Goal: Navigation & Orientation: Find specific page/section

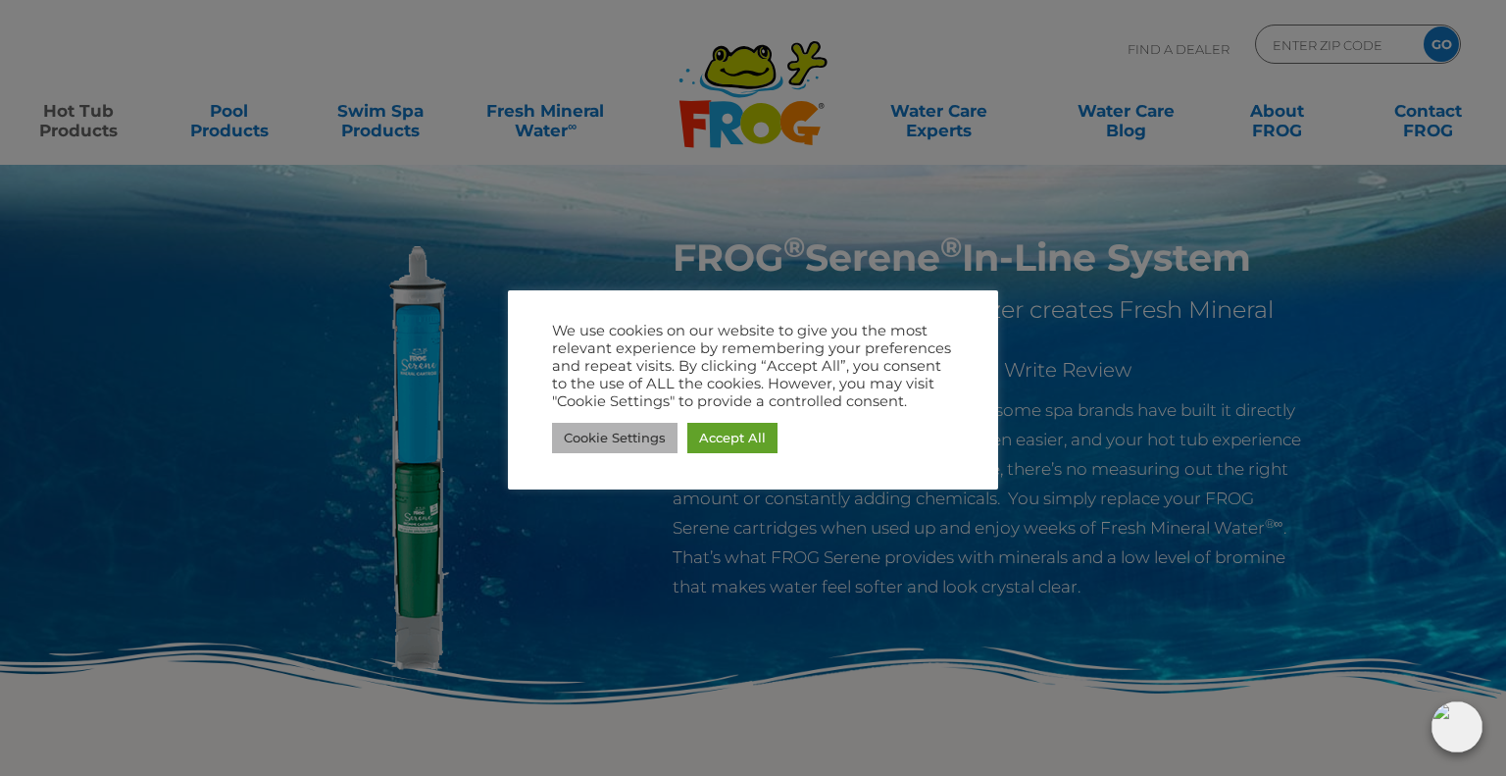
click at [613, 431] on link "Cookie Settings" at bounding box center [615, 438] width 126 height 30
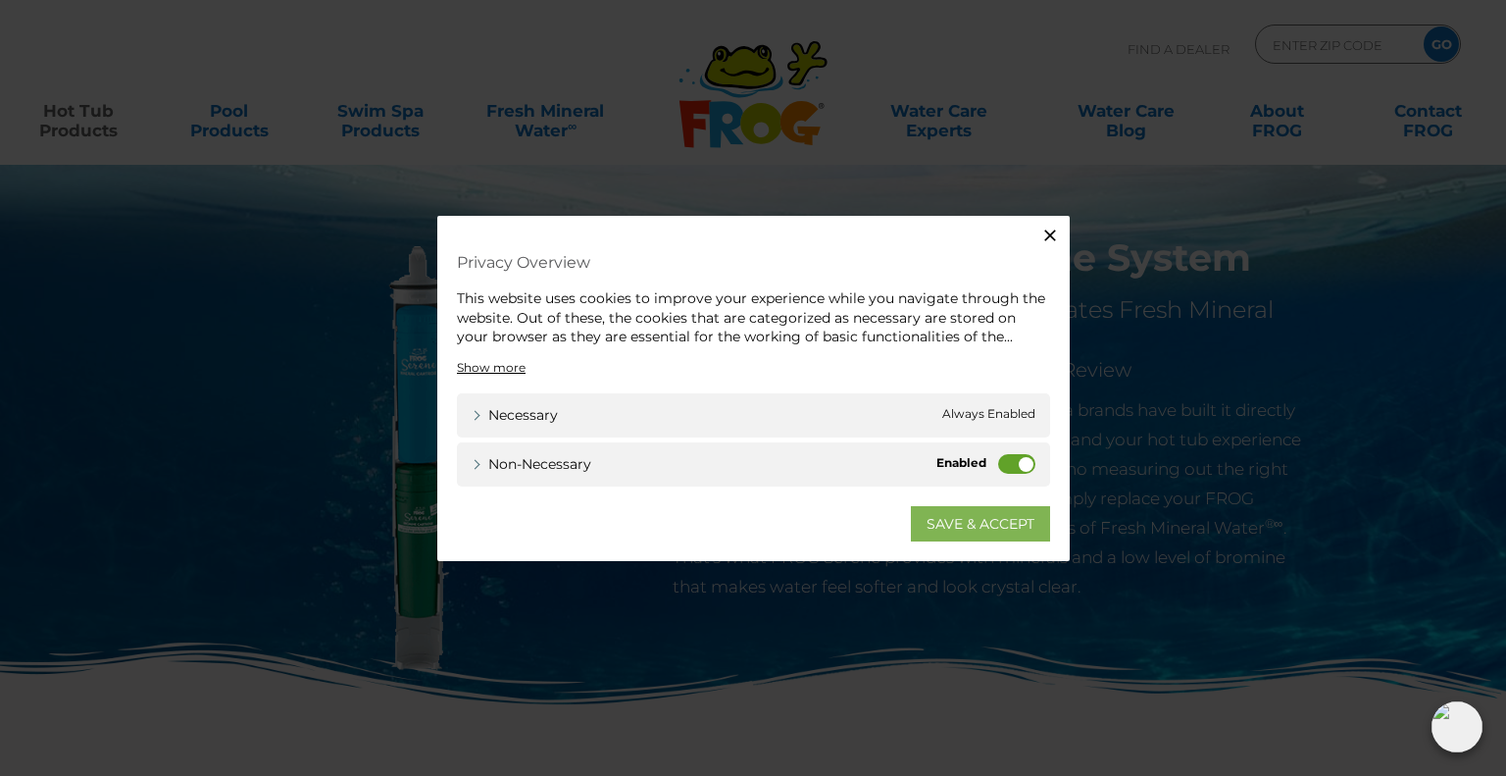
click at [973, 515] on link "SAVE & ACCEPT" at bounding box center [980, 522] width 139 height 35
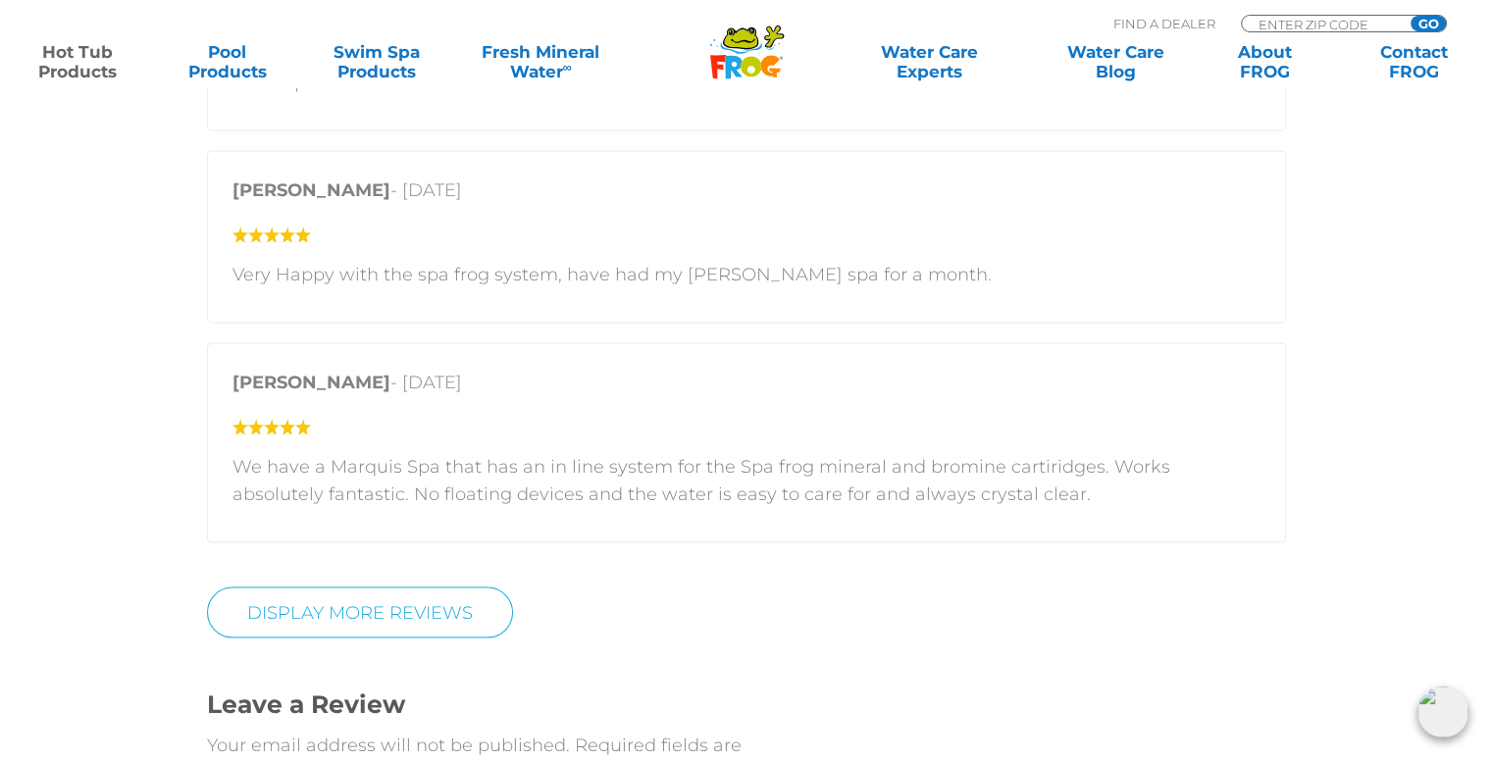
scroll to position [3677, 0]
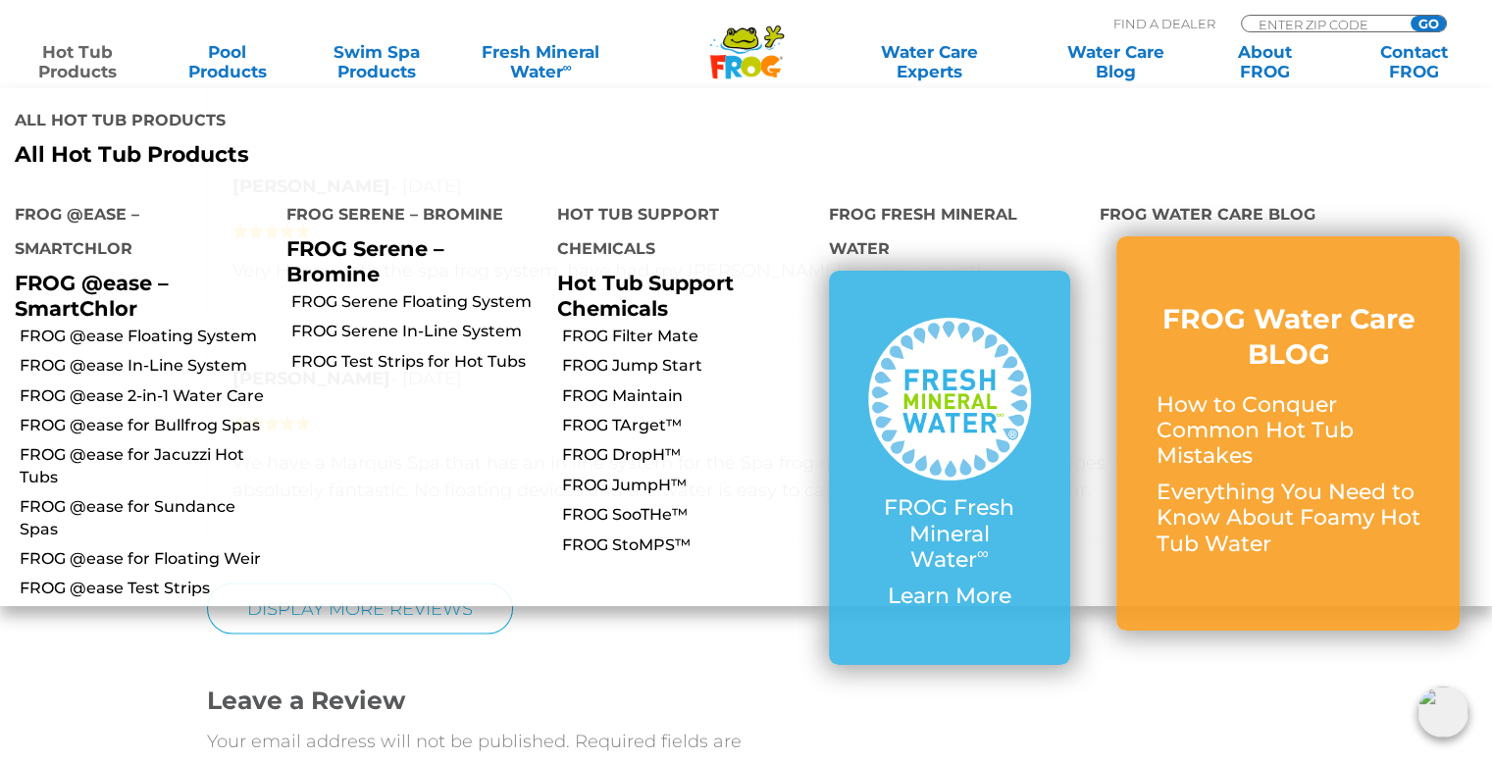
click at [88, 52] on link "Hot Tub Products" at bounding box center [78, 61] width 116 height 39
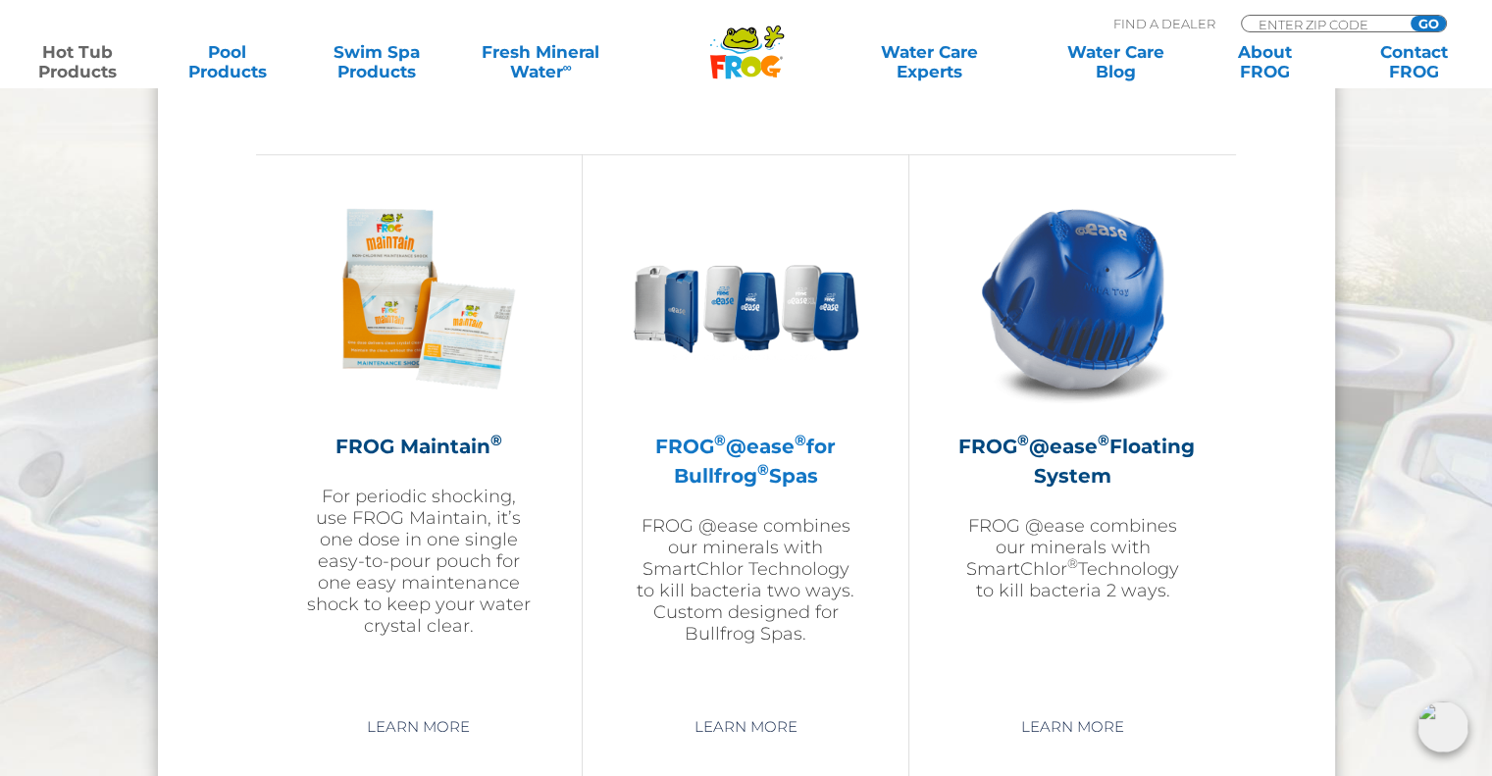
scroll to position [2153, 0]
